Goal: Task Accomplishment & Management: Manage account settings

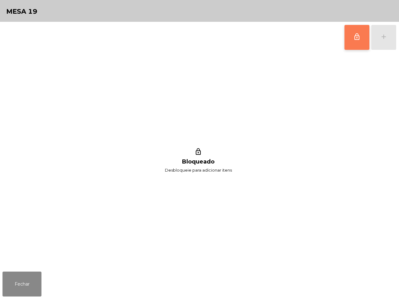
click at [359, 34] on span "lock_outline" at bounding box center [356, 36] width 7 height 7
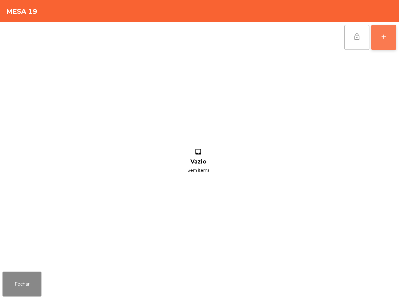
click at [379, 33] on button "add" at bounding box center [383, 37] width 25 height 25
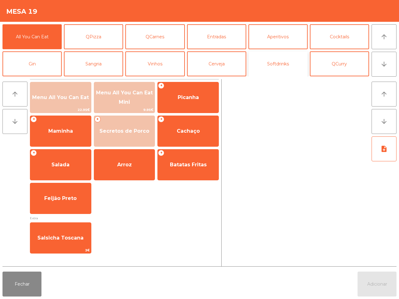
click at [278, 62] on button "Softdrinks" at bounding box center [277, 63] width 59 height 25
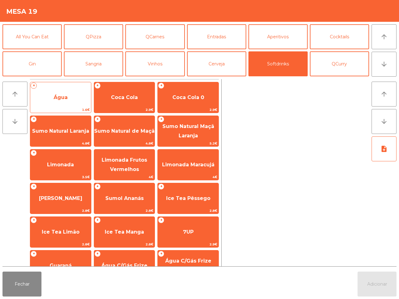
click at [61, 89] on div "+ Água 1.6€" at bounding box center [60, 97] width 61 height 31
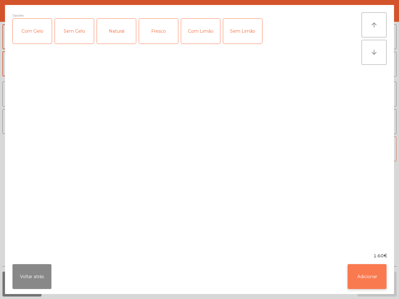
click at [362, 274] on button "Adicionar" at bounding box center [366, 276] width 39 height 25
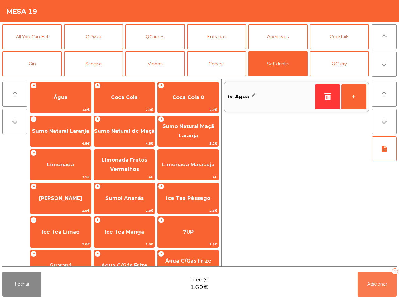
drag, startPoint x: 376, startPoint y: 282, endPoint x: 371, endPoint y: 281, distance: 4.3
click at [376, 284] on span "Adicionar" at bounding box center [377, 284] width 20 height 6
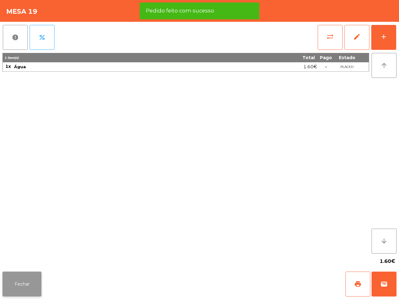
drag, startPoint x: 11, startPoint y: 281, endPoint x: 16, endPoint y: 284, distance: 5.7
click at [16, 284] on button "Fechar" at bounding box center [21, 284] width 39 height 25
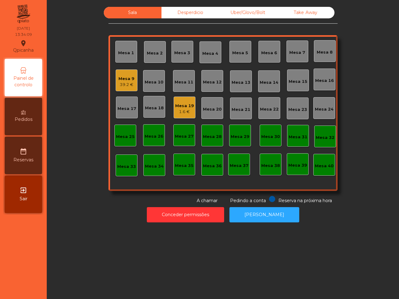
click at [301, 12] on div "Take Away" at bounding box center [305, 13] width 58 height 12
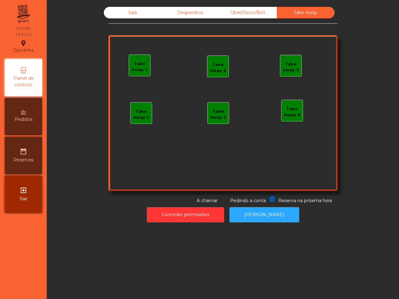
click at [133, 68] on div "Take Away 1" at bounding box center [139, 67] width 21 height 12
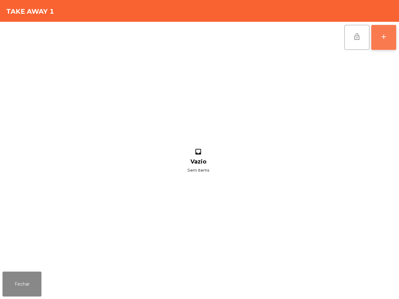
click at [383, 38] on div "add" at bounding box center [383, 36] width 7 height 7
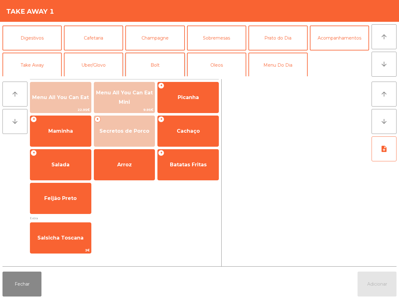
scroll to position [54, 0]
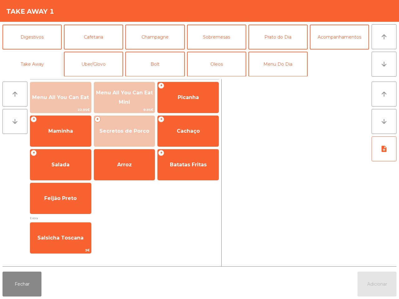
click at [42, 63] on button "Take Away" at bounding box center [31, 64] width 59 height 25
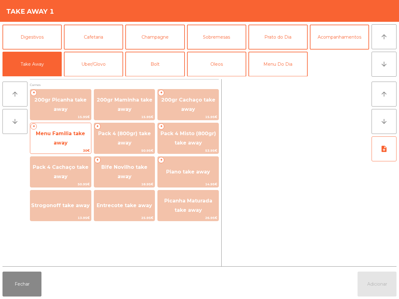
click at [77, 140] on span "Menu Familia take away" at bounding box center [60, 138] width 61 height 26
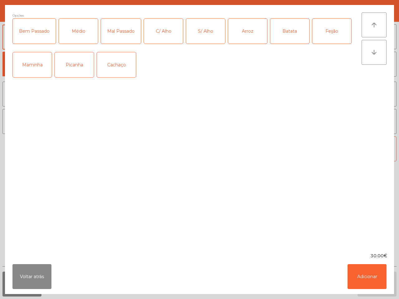
click at [72, 68] on div "Picanha" at bounding box center [74, 64] width 39 height 25
click at [40, 33] on div "Bem Passado" at bounding box center [34, 31] width 43 height 25
drag, startPoint x: 75, startPoint y: 33, endPoint x: 79, endPoint y: 33, distance: 4.7
click at [76, 33] on div "Médio" at bounding box center [78, 31] width 39 height 25
drag, startPoint x: 243, startPoint y: 34, endPoint x: 263, endPoint y: 33, distance: 19.9
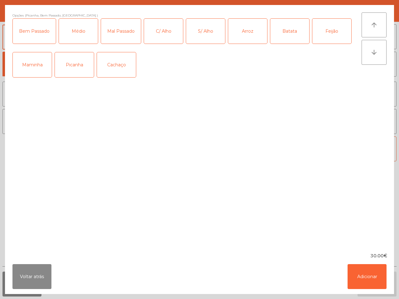
click at [245, 34] on div "Arroz" at bounding box center [247, 31] width 39 height 25
click at [298, 30] on div "Batata" at bounding box center [289, 31] width 39 height 25
click at [333, 31] on div "Feijão" at bounding box center [331, 31] width 39 height 25
click at [369, 276] on button "Adicionar" at bounding box center [366, 276] width 39 height 25
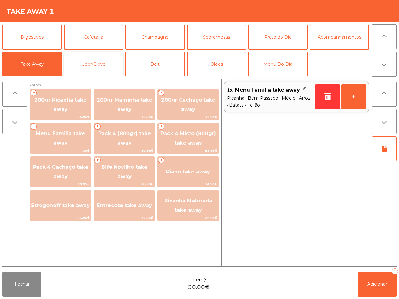
click at [93, 66] on button "Uber/Glovo" at bounding box center [93, 64] width 59 height 25
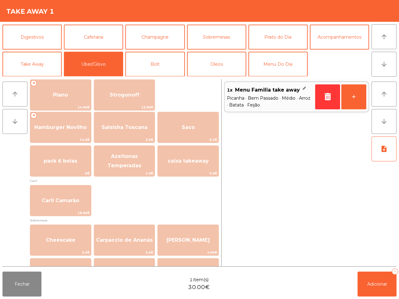
scroll to position [117, 0]
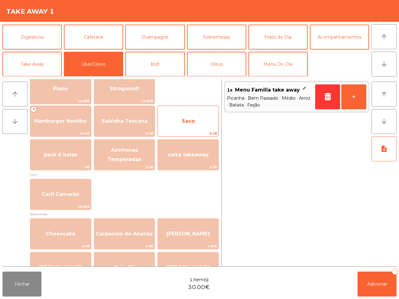
click at [180, 128] on span "Saco" at bounding box center [188, 121] width 61 height 17
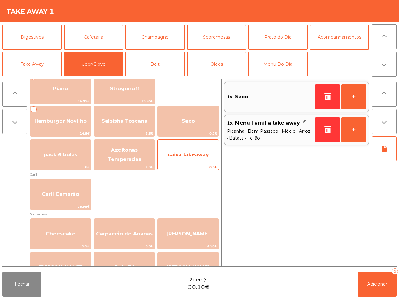
click at [183, 153] on span "caixa takeaway" at bounding box center [188, 155] width 41 height 6
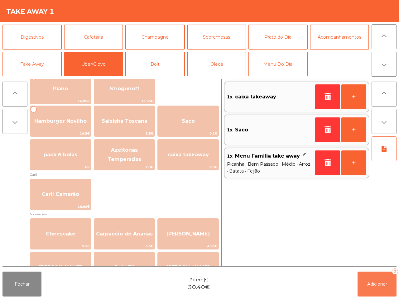
click at [379, 284] on span "Adicionar" at bounding box center [377, 284] width 20 height 6
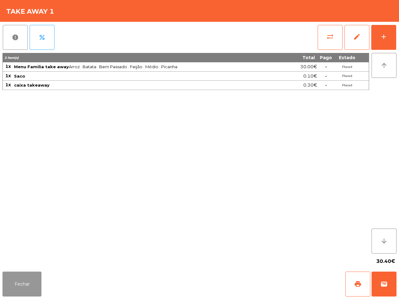
drag, startPoint x: 10, startPoint y: 290, endPoint x: 12, endPoint y: 286, distance: 3.8
click at [11, 287] on button "Fechar" at bounding box center [21, 284] width 39 height 25
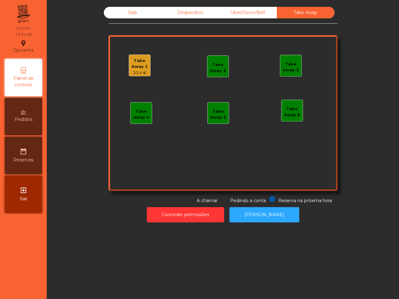
click at [121, 11] on div "Sala" at bounding box center [133, 13] width 58 height 12
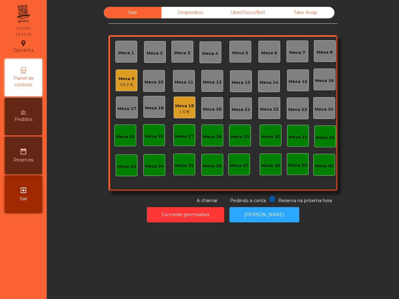
click at [177, 106] on div "Mesa 19" at bounding box center [184, 106] width 19 height 6
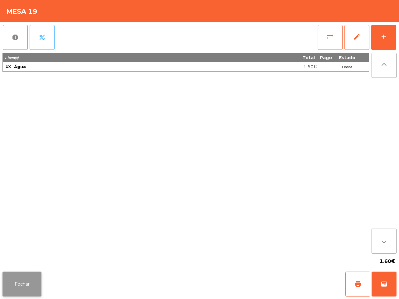
click at [18, 286] on button "Fechar" at bounding box center [21, 284] width 39 height 25
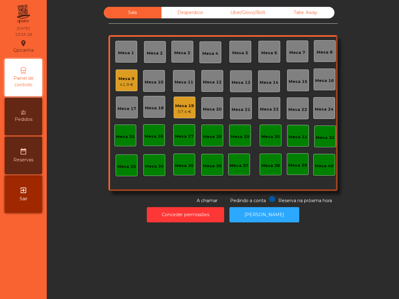
drag, startPoint x: 100, startPoint y: 220, endPoint x: 106, endPoint y: 145, distance: 74.9
click at [100, 219] on div "Conceder permissões Abrir [PERSON_NAME]" at bounding box center [222, 214] width 335 height 21
click at [182, 108] on div "Mesa 19" at bounding box center [184, 106] width 19 height 6
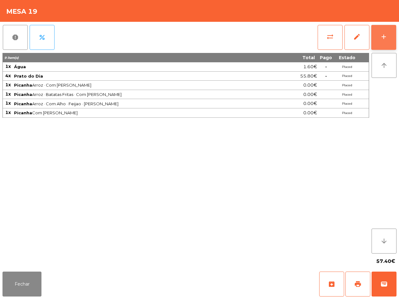
click at [384, 31] on button "add" at bounding box center [383, 37] width 25 height 25
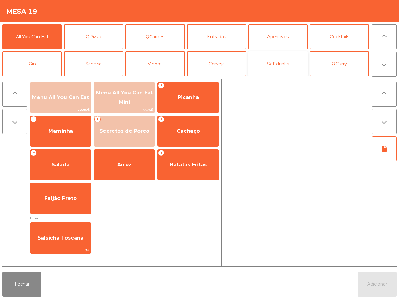
click at [290, 63] on button "Softdrinks" at bounding box center [277, 63] width 59 height 25
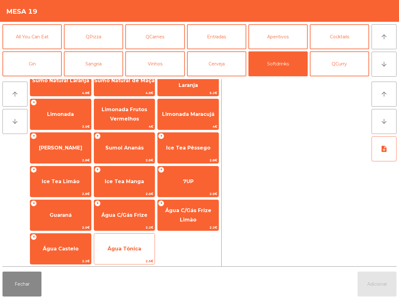
scroll to position [51, 0]
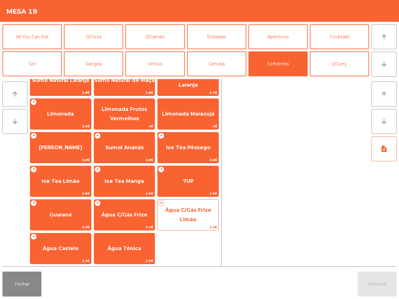
click at [184, 214] on span "Água C/Gás Frize Limão" at bounding box center [188, 215] width 61 height 26
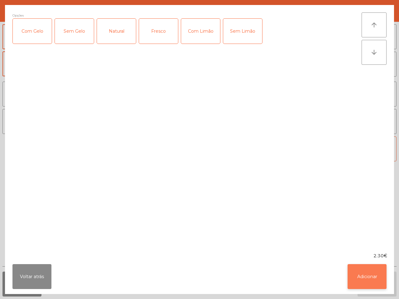
click at [363, 276] on button "Adicionar" at bounding box center [366, 276] width 39 height 25
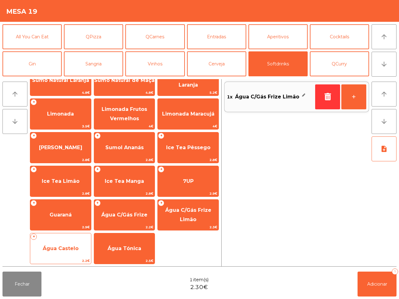
click at [60, 248] on span "Água Castelo" at bounding box center [61, 248] width 36 height 6
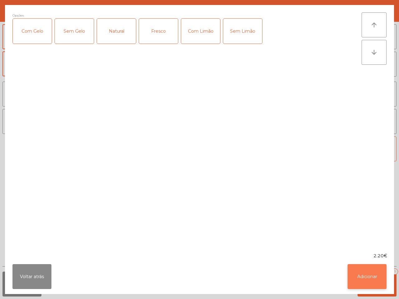
click at [357, 276] on button "Adicionar" at bounding box center [366, 276] width 39 height 25
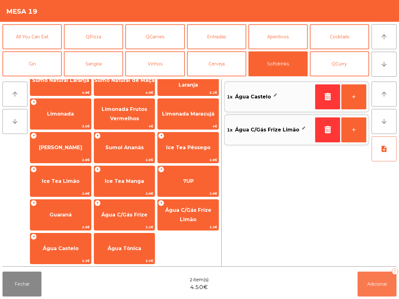
click at [371, 286] on span "Adicionar" at bounding box center [377, 284] width 20 height 6
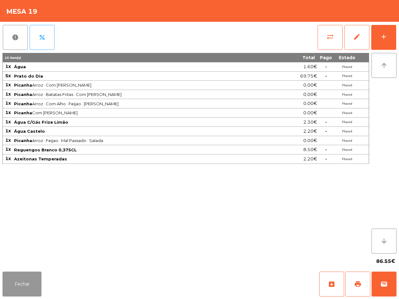
drag, startPoint x: 28, startPoint y: 279, endPoint x: 35, endPoint y: 276, distance: 6.9
click at [30, 279] on button "Fechar" at bounding box center [21, 284] width 39 height 25
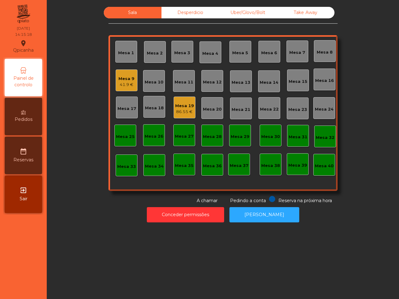
click at [301, 10] on div "Take Away" at bounding box center [305, 13] width 58 height 12
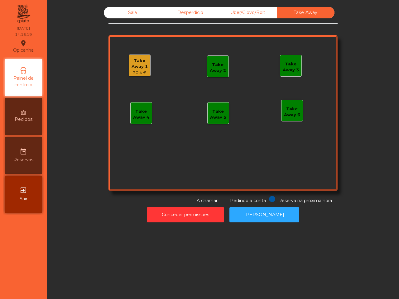
click at [129, 64] on div "Take Away 1" at bounding box center [139, 64] width 21 height 12
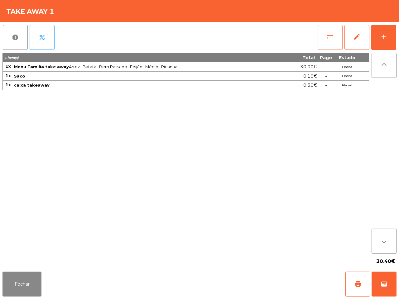
click at [334, 37] on button "sync_alt" at bounding box center [329, 37] width 25 height 25
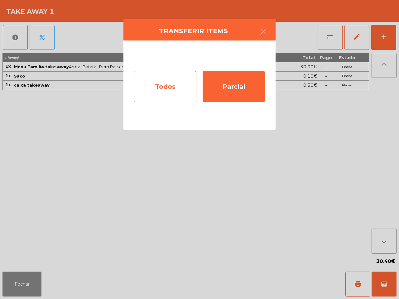
click at [166, 86] on div "Todos" at bounding box center [165, 86] width 62 height 31
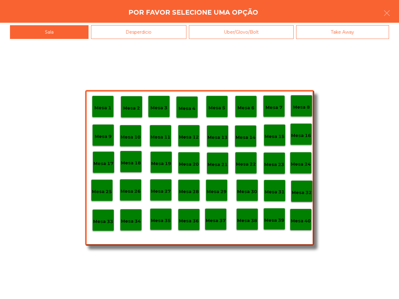
click at [300, 221] on p "Mesa 40" at bounding box center [301, 220] width 20 height 7
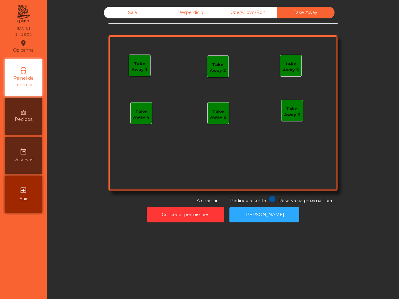
click at [125, 10] on div "Sala" at bounding box center [133, 13] width 58 height 12
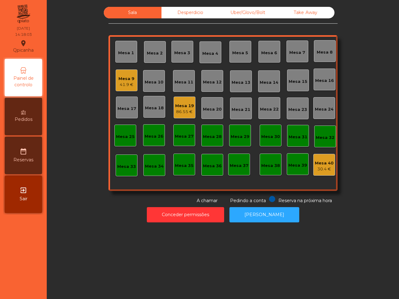
click at [240, 10] on div "Uber/Glovo/Bolt" at bounding box center [248, 13] width 58 height 12
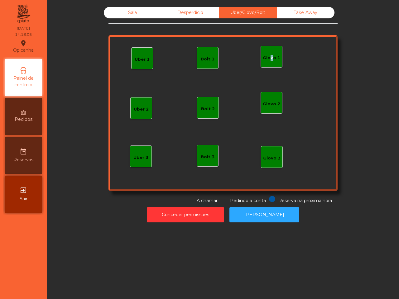
click at [266, 55] on div "Glovo 1" at bounding box center [270, 58] width 17 height 6
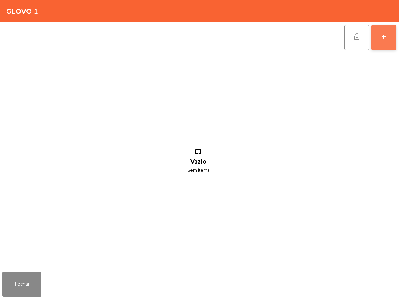
click at [378, 37] on button "add" at bounding box center [383, 37] width 25 height 25
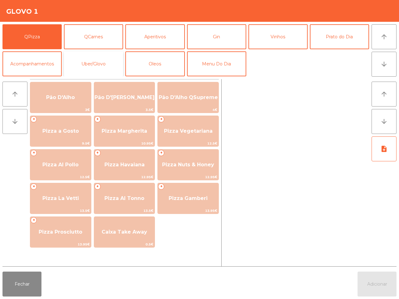
click at [99, 59] on button "Uber/Glovo" at bounding box center [93, 63] width 59 height 25
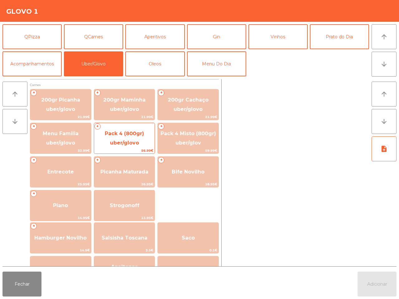
click at [122, 141] on span "Pack 4 (800gr) uber/glovo" at bounding box center [124, 137] width 39 height 15
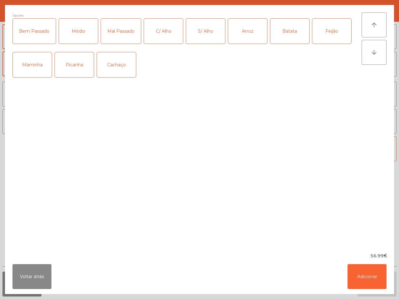
click at [74, 71] on div "Picanha" at bounding box center [74, 64] width 39 height 25
click at [73, 36] on div "Médio" at bounding box center [78, 31] width 39 height 25
drag, startPoint x: 198, startPoint y: 33, endPoint x: 207, endPoint y: 32, distance: 9.7
click at [199, 33] on div "S/ Alho" at bounding box center [205, 31] width 39 height 25
click at [207, 32] on div "S/ Alho" at bounding box center [205, 31] width 39 height 25
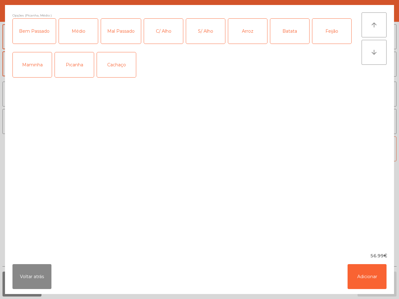
drag, startPoint x: 241, startPoint y: 36, endPoint x: 270, endPoint y: 39, distance: 29.1
click at [242, 36] on div "Arroz" at bounding box center [247, 31] width 39 height 25
drag, startPoint x: 278, startPoint y: 36, endPoint x: 300, endPoint y: 34, distance: 22.8
click at [282, 36] on div "Batata" at bounding box center [289, 31] width 39 height 25
click at [330, 29] on div "Feijão" at bounding box center [331, 31] width 39 height 25
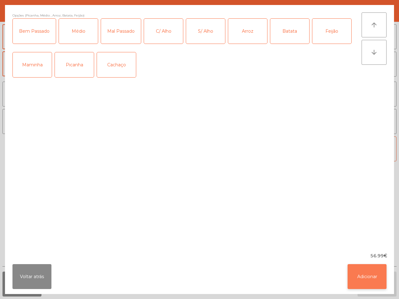
click at [368, 272] on button "Adicionar" at bounding box center [366, 276] width 39 height 25
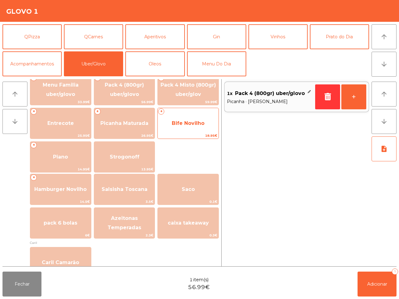
scroll to position [156, 0]
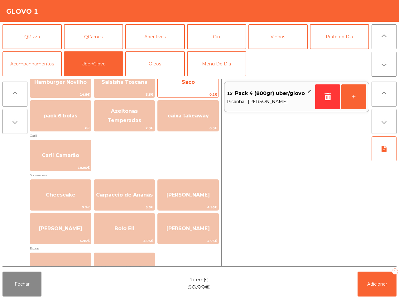
click at [183, 84] on span "Saco" at bounding box center [188, 82] width 13 height 6
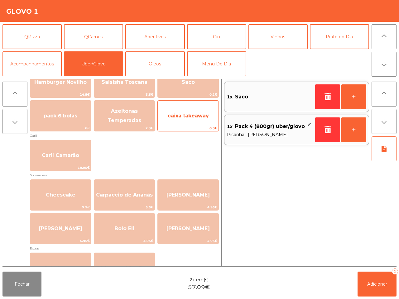
click at [190, 112] on span "caixa takeaway" at bounding box center [188, 115] width 61 height 17
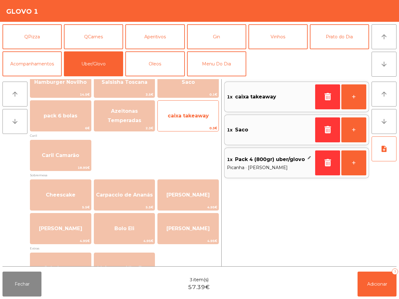
drag, startPoint x: 190, startPoint y: 112, endPoint x: 192, endPoint y: 115, distance: 3.3
click at [190, 112] on span "caixa takeaway" at bounding box center [188, 115] width 61 height 17
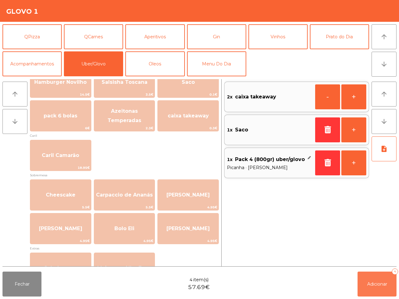
click at [383, 283] on span "Adicionar" at bounding box center [377, 284] width 20 height 6
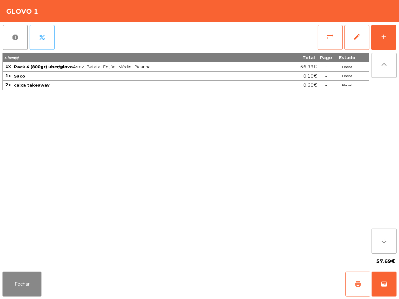
click at [361, 290] on button "print" at bounding box center [357, 284] width 25 height 25
click at [381, 285] on span "wallet" at bounding box center [383, 283] width 7 height 7
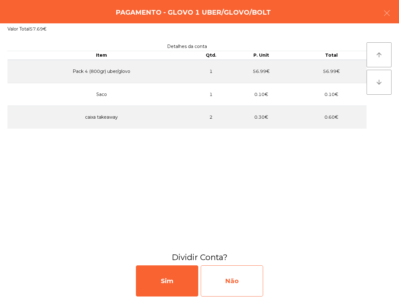
click at [245, 281] on div "Não" at bounding box center [232, 280] width 62 height 31
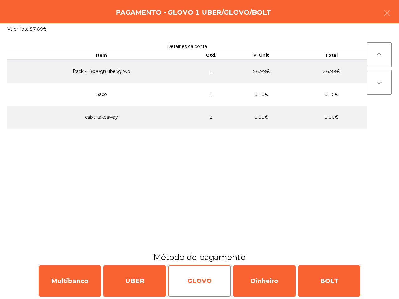
click at [206, 279] on div "GLOVO" at bounding box center [199, 280] width 62 height 31
select select "**"
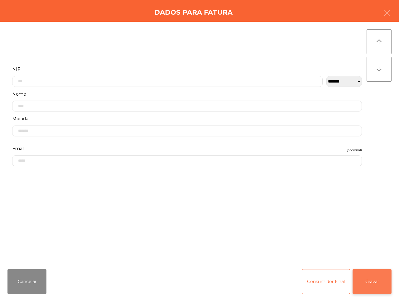
click at [366, 278] on button "Gravar" at bounding box center [371, 281] width 39 height 25
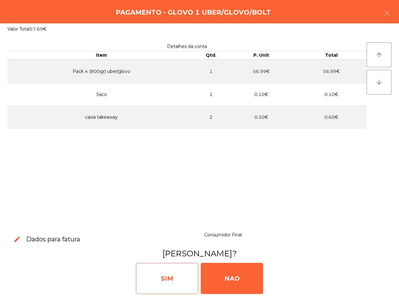
click at [172, 275] on div "SIM" at bounding box center [167, 278] width 62 height 31
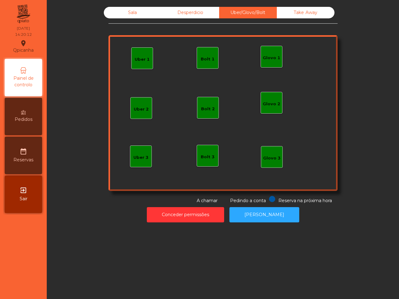
click at [119, 8] on div "Sala" at bounding box center [133, 13] width 58 height 12
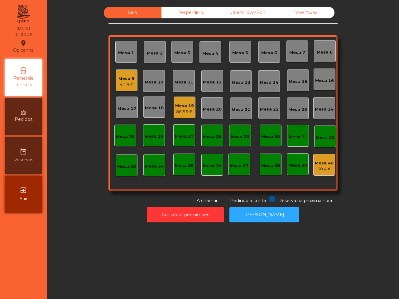
click at [125, 78] on div "Mesa 9" at bounding box center [126, 79] width 16 height 6
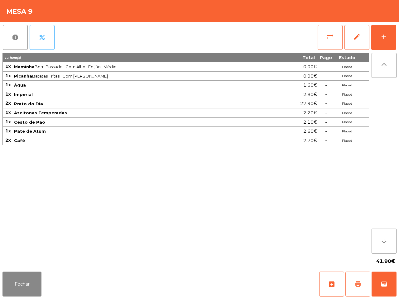
click at [357, 286] on span "print" at bounding box center [357, 283] width 7 height 7
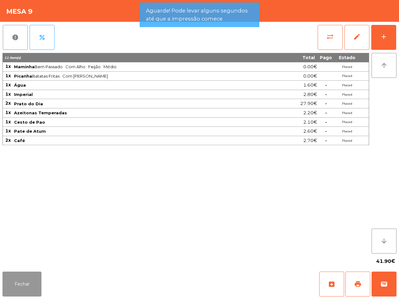
click at [33, 282] on button "Fechar" at bounding box center [21, 284] width 39 height 25
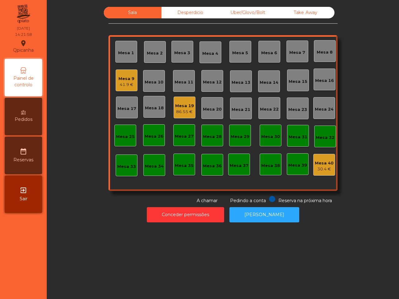
drag, startPoint x: 131, startPoint y: 125, endPoint x: 121, endPoint y: 82, distance: 44.7
click at [121, 82] on div "41.9 €" at bounding box center [126, 85] width 16 height 6
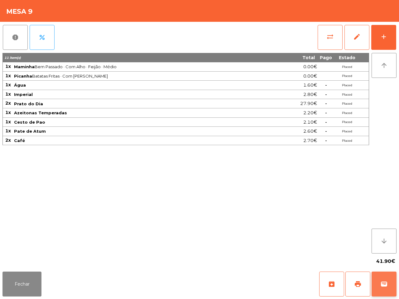
click at [388, 284] on button "wallet" at bounding box center [383, 284] width 25 height 25
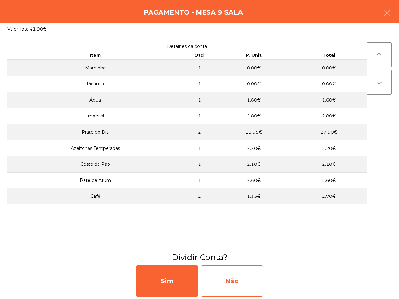
click at [250, 277] on div "Não" at bounding box center [232, 280] width 62 height 31
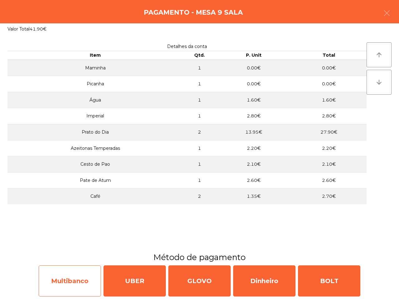
click at [92, 277] on div "Multibanco" at bounding box center [70, 280] width 62 height 31
select select "**"
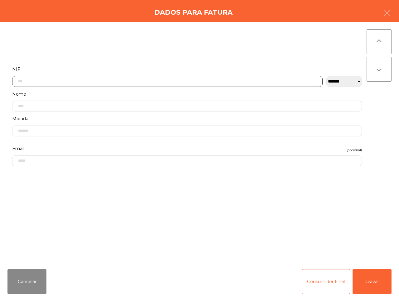
click at [39, 82] on input "text" at bounding box center [167, 81] width 310 height 11
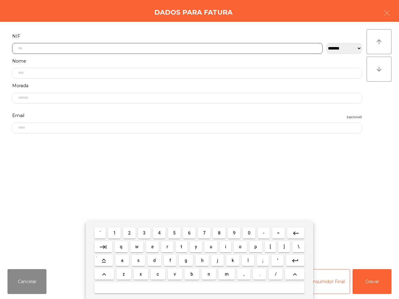
scroll to position [35, 0]
drag, startPoint x: 172, startPoint y: 232, endPoint x: 122, endPoint y: 232, distance: 49.8
click at [172, 232] on button "5" at bounding box center [174, 232] width 12 height 11
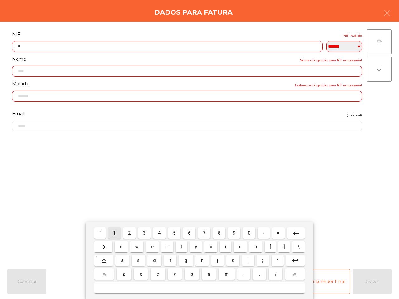
click at [117, 232] on button "1" at bounding box center [114, 232] width 12 height 11
click at [173, 232] on button "5" at bounding box center [174, 232] width 12 height 11
drag, startPoint x: 204, startPoint y: 231, endPoint x: 168, endPoint y: 232, distance: 35.5
click at [198, 232] on button "7" at bounding box center [204, 232] width 12 height 11
drag, startPoint x: 132, startPoint y: 231, endPoint x: 136, endPoint y: 231, distance: 4.7
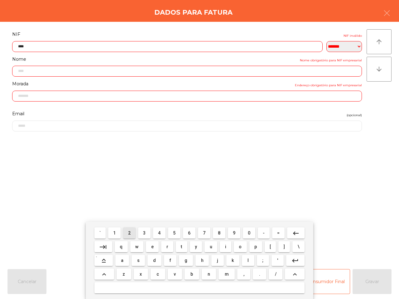
click at [133, 231] on button "2" at bounding box center [129, 232] width 12 height 11
click at [250, 233] on button "0" at bounding box center [249, 232] width 12 height 11
drag, startPoint x: 158, startPoint y: 231, endPoint x: 163, endPoint y: 232, distance: 4.8
click at [161, 232] on button "4" at bounding box center [159, 232] width 12 height 11
drag, startPoint x: 251, startPoint y: 233, endPoint x: 244, endPoint y: 234, distance: 6.4
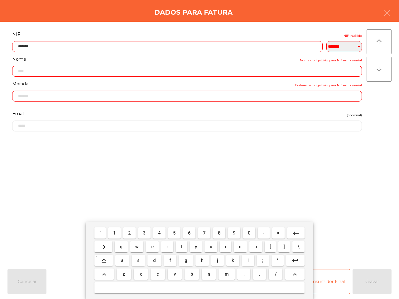
click at [251, 233] on button "0" at bounding box center [249, 232] width 12 height 11
click at [134, 231] on button "2" at bounding box center [129, 232] width 12 height 11
type input "*********"
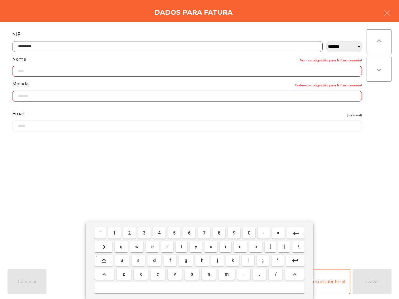
type input "**********"
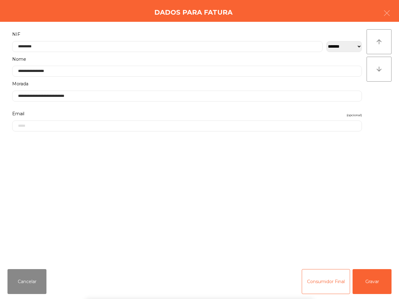
click at [373, 280] on div "` 1 2 3 4 5 6 7 8 9 0 - = keyboard_backspace keyboard_tab q w e r t y u i o p […" at bounding box center [199, 260] width 399 height 77
click at [372, 280] on button "Gravar" at bounding box center [371, 281] width 39 height 25
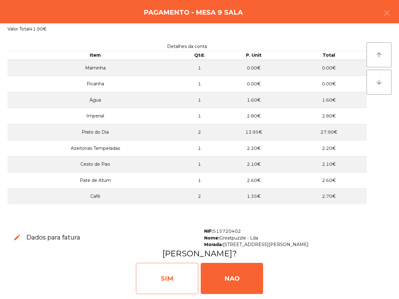
click at [189, 274] on div "SIM" at bounding box center [167, 278] width 62 height 31
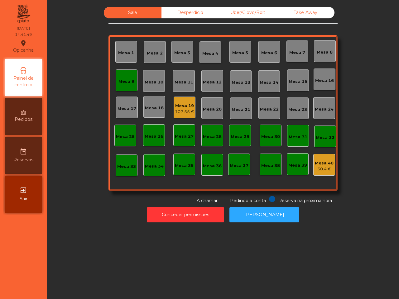
click at [121, 79] on div "Mesa 9" at bounding box center [126, 81] width 16 height 6
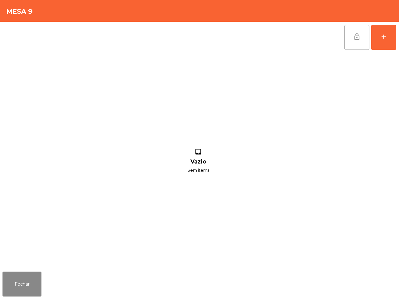
click at [349, 38] on button "lock_open" at bounding box center [356, 37] width 25 height 25
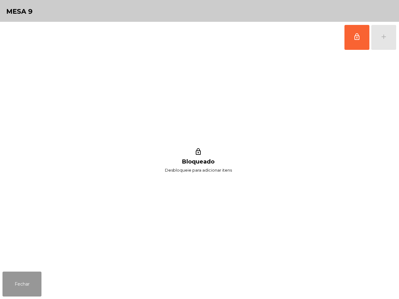
drag, startPoint x: 8, startPoint y: 278, endPoint x: 35, endPoint y: 261, distance: 31.5
click at [12, 282] on button "Fechar" at bounding box center [21, 284] width 39 height 25
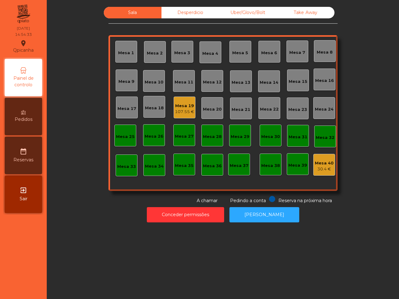
click at [267, 72] on div "Mesa 14" at bounding box center [269, 81] width 22 height 22
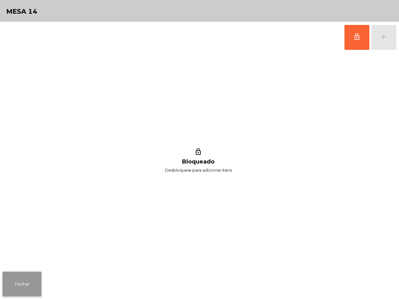
click at [35, 279] on button "Fechar" at bounding box center [21, 284] width 39 height 25
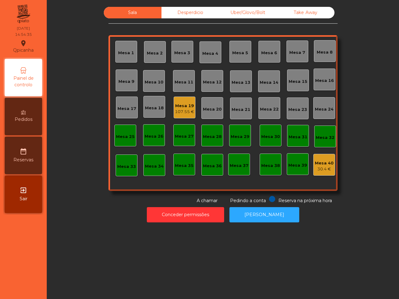
click at [177, 108] on div "Mesa 19" at bounding box center [184, 106] width 19 height 6
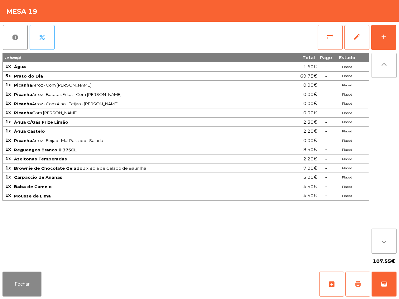
drag, startPoint x: 357, startPoint y: 279, endPoint x: 340, endPoint y: 266, distance: 20.9
click at [357, 278] on button "print" at bounding box center [357, 284] width 25 height 25
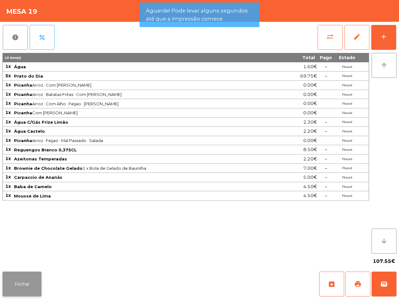
click at [30, 280] on button "Fechar" at bounding box center [21, 284] width 39 height 25
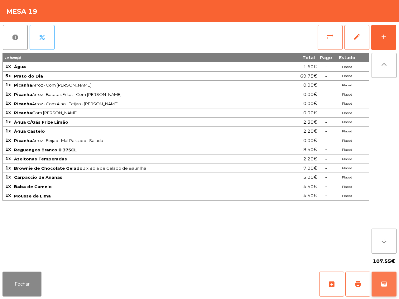
click at [379, 280] on button "wallet" at bounding box center [383, 284] width 25 height 25
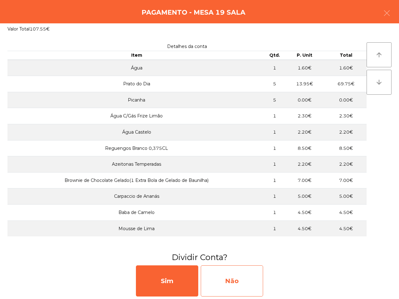
click at [226, 277] on div "Não" at bounding box center [232, 280] width 62 height 31
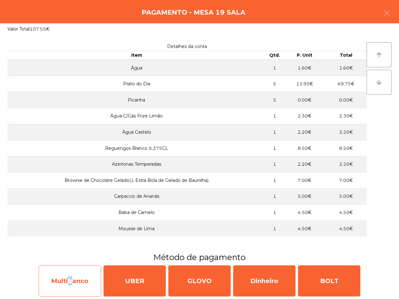
click at [67, 274] on div "Multibanco" at bounding box center [70, 280] width 62 height 31
select select "**"
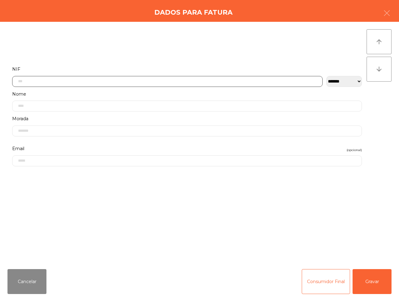
click at [31, 78] on input "text" at bounding box center [167, 81] width 310 height 11
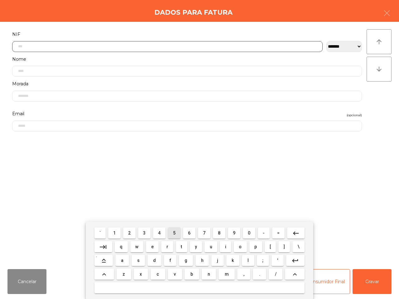
drag, startPoint x: 175, startPoint y: 231, endPoint x: 248, endPoint y: 241, distance: 73.5
click at [178, 233] on button "5" at bounding box center [174, 232] width 12 height 11
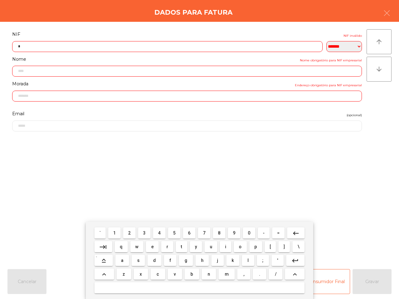
drag, startPoint x: 250, startPoint y: 231, endPoint x: 215, endPoint y: 231, distance: 34.9
click at [249, 231] on button "0" at bounding box center [249, 232] width 12 height 11
click at [202, 231] on button "7" at bounding box center [204, 232] width 12 height 11
drag, startPoint x: 249, startPoint y: 233, endPoint x: 209, endPoint y: 231, distance: 40.2
click at [248, 233] on span "0" at bounding box center [249, 232] width 2 height 5
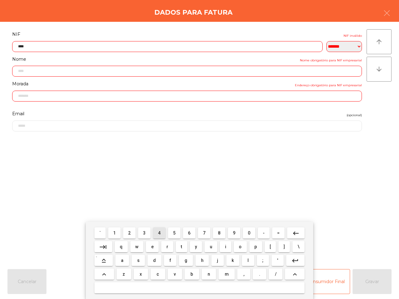
click at [162, 232] on button "4" at bounding box center [159, 232] width 12 height 11
click at [207, 232] on button "7" at bounding box center [204, 232] width 12 height 11
drag, startPoint x: 131, startPoint y: 229, endPoint x: 135, endPoint y: 230, distance: 4.1
click at [133, 230] on button "2" at bounding box center [129, 232] width 12 height 11
click at [164, 230] on button "4" at bounding box center [159, 232] width 12 height 11
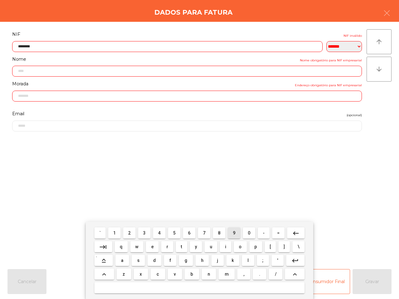
click at [234, 233] on span "9" at bounding box center [234, 232] width 2 height 5
type input "*********"
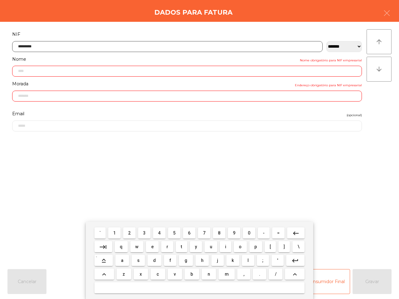
type input "**********"
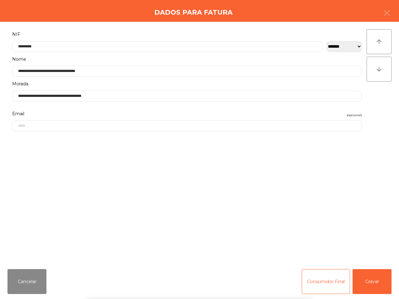
click at [360, 280] on div "` 1 2 3 4 5 6 7 8 9 0 - = keyboard_backspace keyboard_tab q w e r t y u i o p […" at bounding box center [199, 260] width 399 height 77
click at [360, 280] on button "Gravar" at bounding box center [371, 281] width 39 height 25
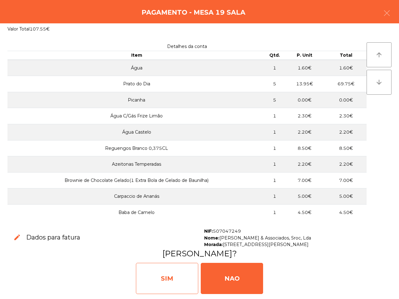
click at [175, 272] on div "SIM" at bounding box center [167, 278] width 62 height 31
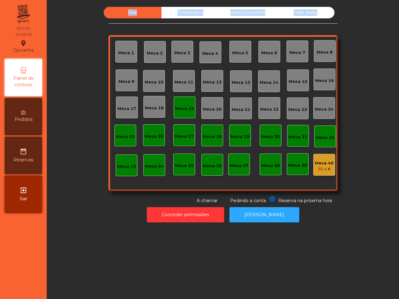
drag, startPoint x: 157, startPoint y: 22, endPoint x: 161, endPoint y: 47, distance: 25.2
click at [157, 19] on div "Sala Desperdicio Uber/Glovo/Bolt Take Away Mesa 1 Mesa 2 Mesa 3 [GEOGRAPHIC_DAT…" at bounding box center [222, 105] width 229 height 197
click at [182, 108] on div "Mesa 19" at bounding box center [184, 109] width 19 height 6
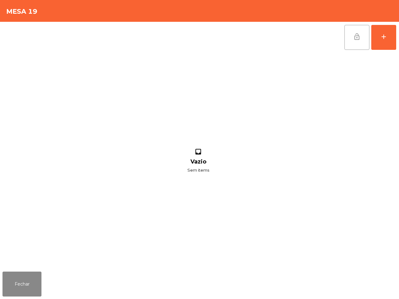
click at [356, 40] on span "lock_open" at bounding box center [356, 36] width 7 height 7
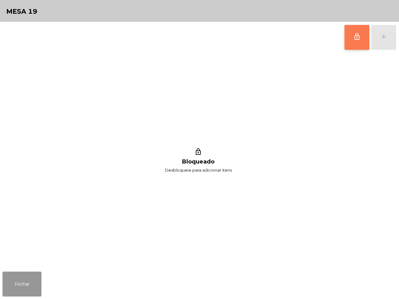
drag, startPoint x: 24, startPoint y: 278, endPoint x: 26, endPoint y: 275, distance: 3.4
click at [25, 276] on button "Fechar" at bounding box center [21, 284] width 39 height 25
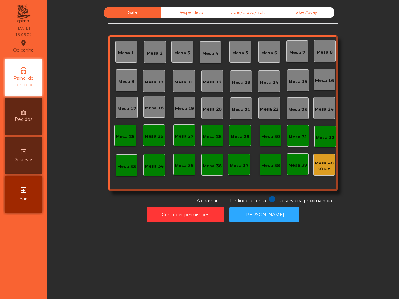
drag, startPoint x: 26, startPoint y: 275, endPoint x: 69, endPoint y: 122, distance: 159.0
click at [69, 122] on div "Sala Desperdicio Uber/Glovo/Bolt Take Away Mesa 1 Mesa 2 Mesa 3 [GEOGRAPHIC_DAT…" at bounding box center [222, 105] width 335 height 197
drag, startPoint x: 192, startPoint y: 17, endPoint x: 196, endPoint y: 17, distance: 4.0
click at [192, 17] on div "Desperdicio" at bounding box center [190, 13] width 58 height 12
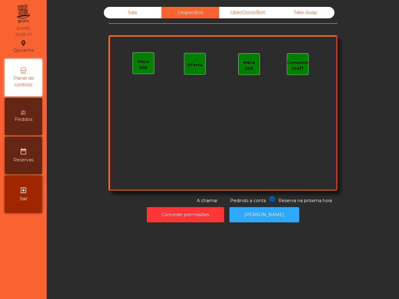
click at [238, 15] on div "Uber/Glovo/Bolt" at bounding box center [248, 13] width 58 height 12
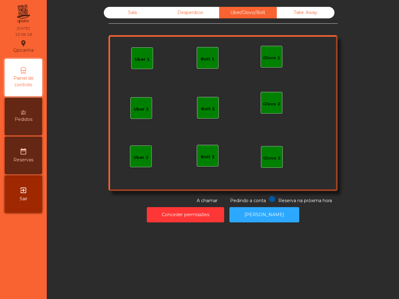
drag, startPoint x: 322, startPoint y: 11, endPoint x: 305, endPoint y: 11, distance: 17.7
click at [322, 11] on div "Take Away" at bounding box center [305, 13] width 58 height 12
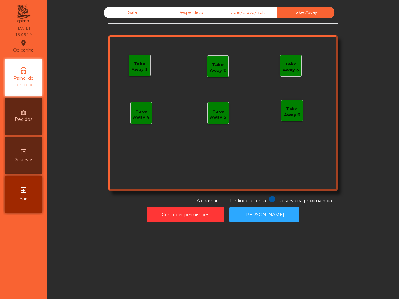
click at [122, 13] on div "Sala" at bounding box center [133, 13] width 58 height 12
